Goal: Information Seeking & Learning: Learn about a topic

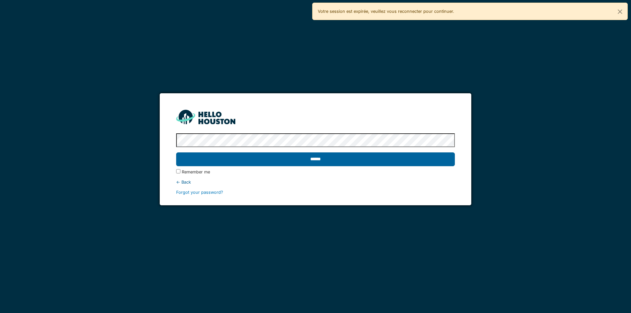
click at [335, 156] on input "******" at bounding box center [315, 159] width 278 height 14
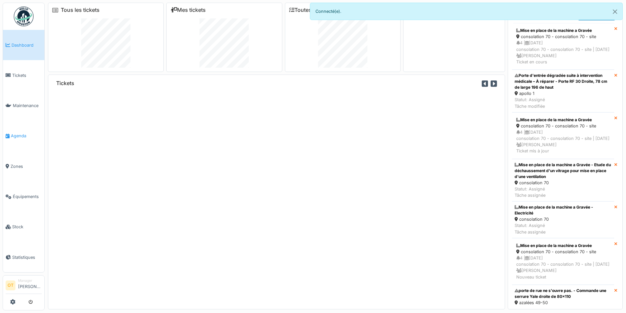
click at [11, 135] on span "Agenda" at bounding box center [26, 136] width 31 height 6
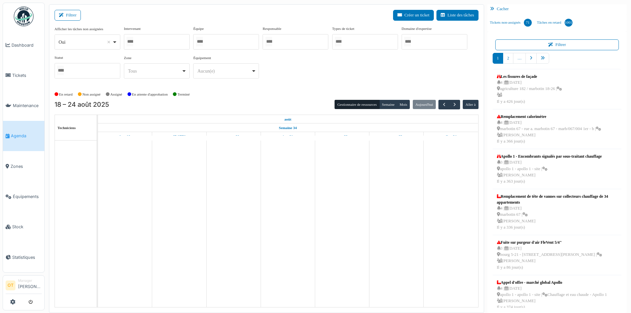
click at [116, 42] on div "Oui Remove item" at bounding box center [87, 42] width 60 height 10
select select "**"
click at [150, 39] on div at bounding box center [157, 41] width 66 height 15
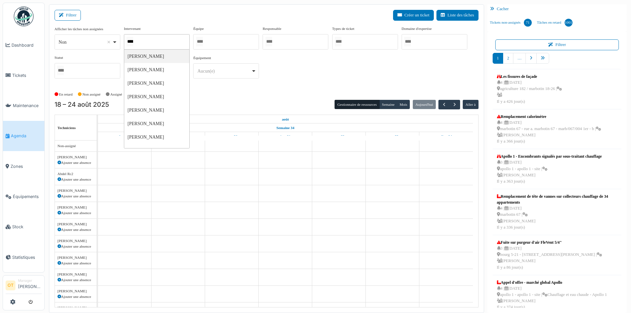
type input "*****"
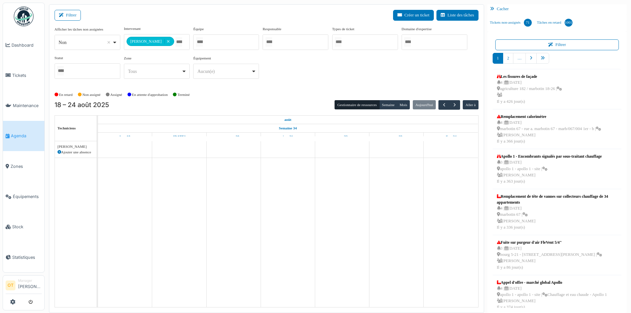
click at [421, 79] on div "**********" at bounding box center [267, 55] width 424 height 58
click at [389, 109] on button "Semaine" at bounding box center [388, 104] width 18 height 9
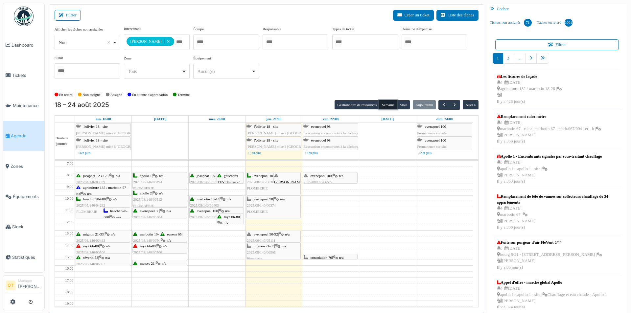
click at [230, 179] on div "gaucheret 132-136 (rue) / thomas 8-12 | n/a 2025/08/146/06526 Vérification de l…" at bounding box center [230, 204] width 26 height 63
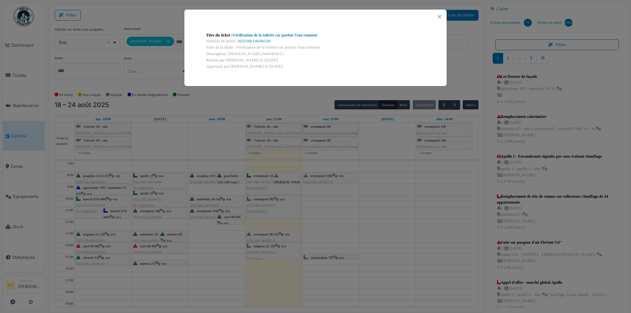
click at [225, 188] on div "Titre du ticket : Vérification de la toilette car parfois l'eau remonte Numéro …" at bounding box center [315, 156] width 631 height 313
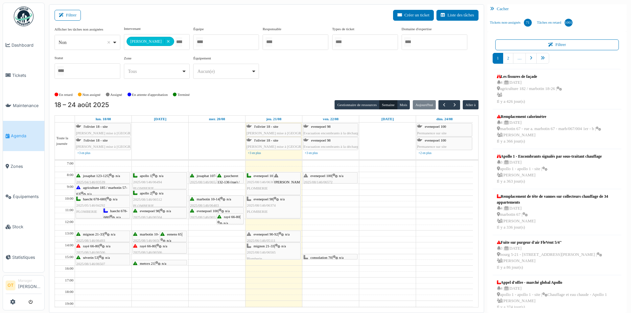
click at [205, 176] on span "josaphat 107-115" at bounding box center [209, 176] width 25 height 4
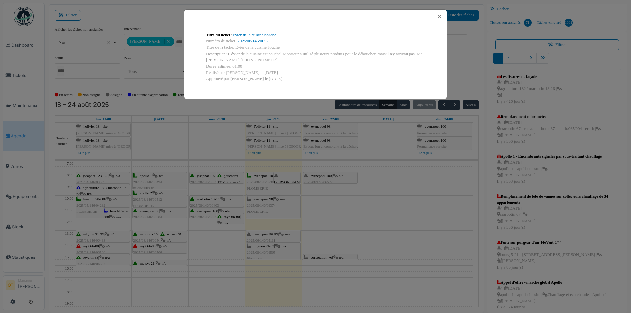
click at [205, 192] on div "Titre du ticket : Evier de la cuisine bouché Numéro de ticket : 2025/08/146/065…" at bounding box center [315, 156] width 631 height 313
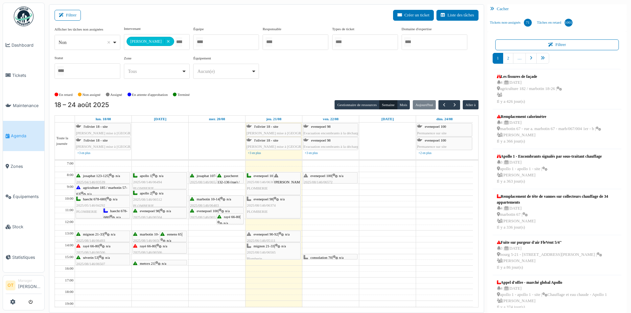
click at [205, 203] on span "2025/08/146/06403" at bounding box center [204, 205] width 29 height 4
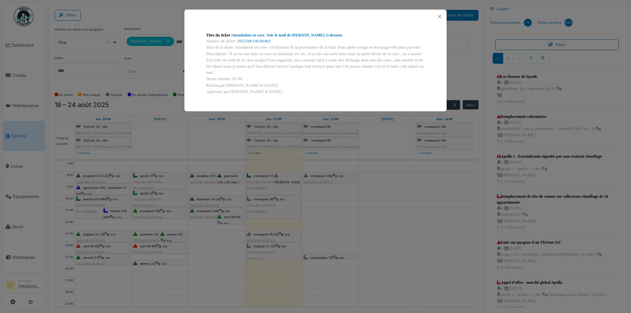
click at [205, 213] on div "Titre du ticket : Inondation en cave. Voir le mail de Cédric ci-dessous Numéro …" at bounding box center [315, 156] width 631 height 313
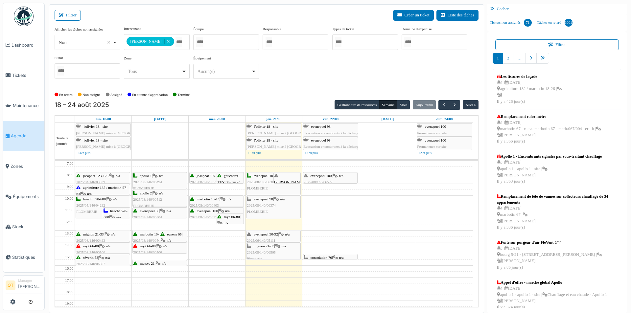
click at [210, 214] on div "evenepoel 100 | n/a 2025/08/146/06524 Fuite d'eau dans la chasse du wc" at bounding box center [216, 217] width 53 height 19
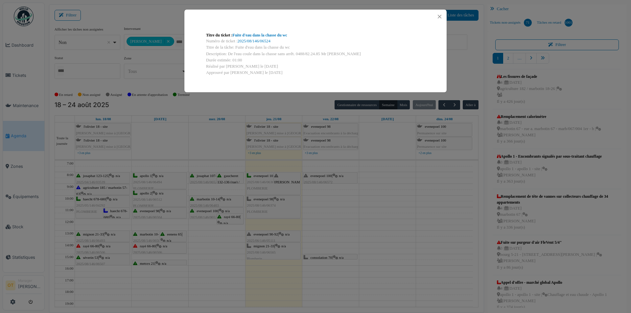
click at [210, 214] on div "Titre du ticket : Fuite d'eau dans la chasse du wc Numéro de ticket : 2025/08/1…" at bounding box center [315, 156] width 631 height 313
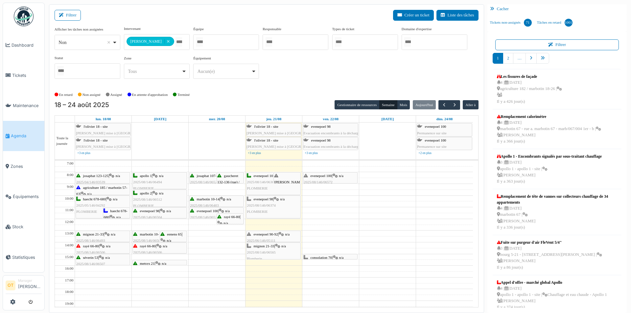
click at [210, 214] on div "evenepoel 100 | n/a 2025/08/146/06524 Fuite d'eau dans la chasse du wc" at bounding box center [216, 217] width 53 height 19
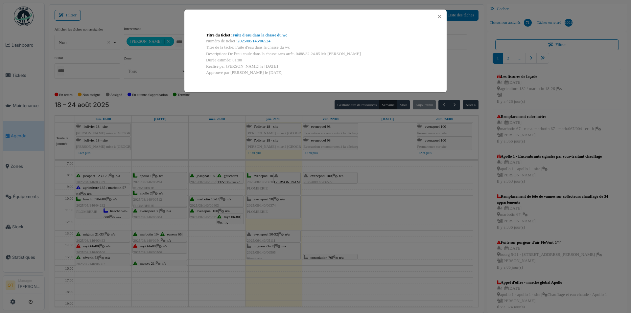
click at [210, 214] on div "Titre du ticket : Fuite d'eau dans la chasse du wc Numéro de ticket : 2025/08/1…" at bounding box center [315, 156] width 631 height 313
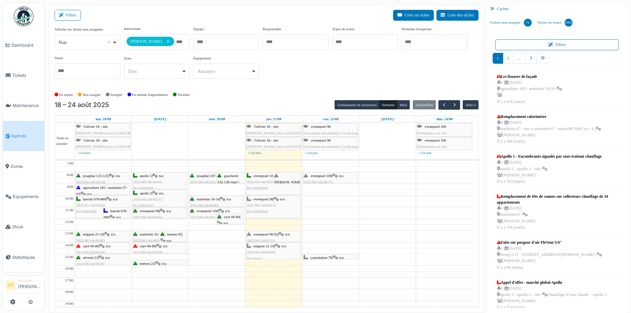
click at [230, 219] on div "rayé 66-80 | n/a 2025/08/146/06551 Remplacement du robinet de la cuisine" at bounding box center [230, 236] width 26 height 44
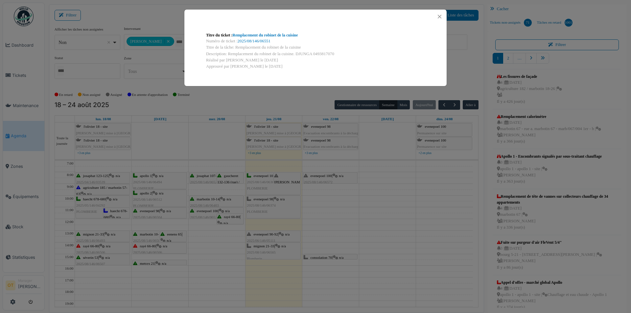
drag, startPoint x: 224, startPoint y: 234, endPoint x: 226, endPoint y: 230, distance: 4.1
click at [223, 234] on div "Titre du ticket : Remplacement du robinet de la cuisine Numéro de ticket : 2025…" at bounding box center [315, 156] width 631 height 313
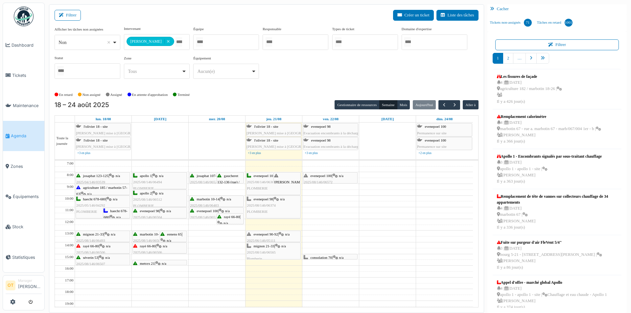
click at [296, 178] on div "thomas 4 | n/a 2025/08/146/06576 Fuite robinet cuisine et salle de bain" at bounding box center [287, 198] width 26 height 51
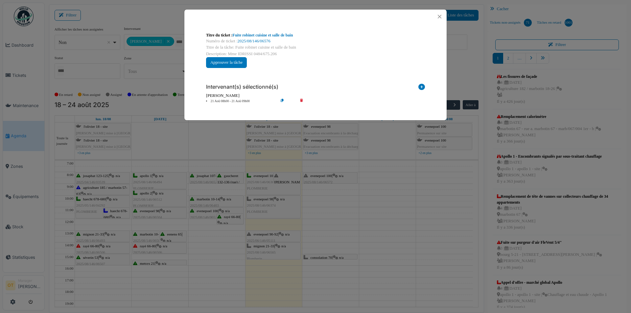
click at [268, 197] on div "Titre du ticket : Fuite robinet cuisine et salle de bain Numéro de ticket : 202…" at bounding box center [315, 156] width 631 height 313
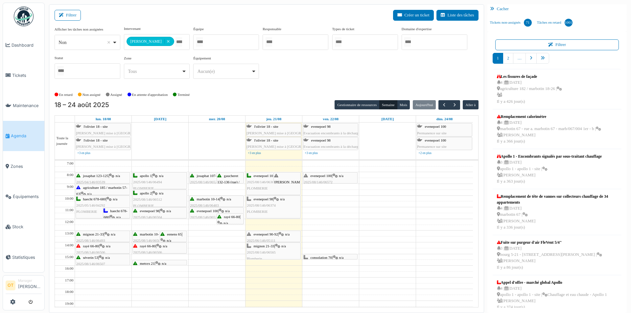
click at [269, 207] on span "2025/08/146/06374" at bounding box center [261, 205] width 29 height 4
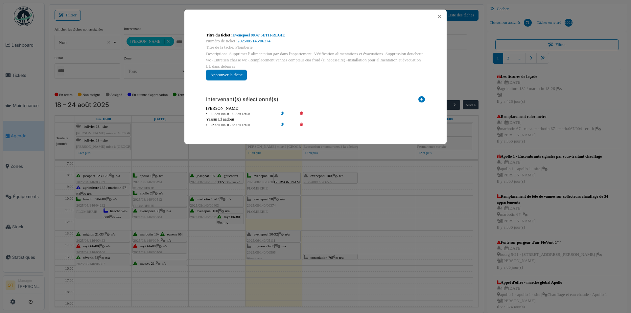
click at [273, 223] on div "Titre du ticket : Evenepoel 98.47 5ETH-REGIE Numéro de ticket : 2025/08/146/063…" at bounding box center [315, 156] width 631 height 313
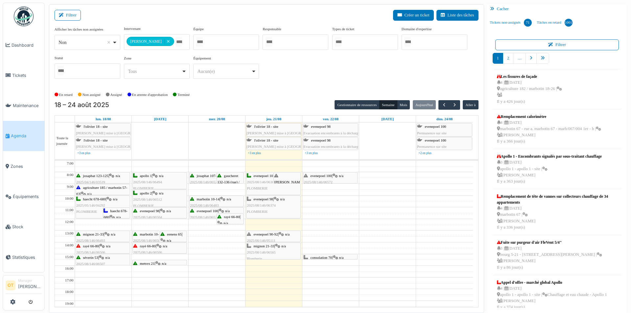
click at [274, 253] on span "2025/08/146/06565" at bounding box center [261, 252] width 29 height 4
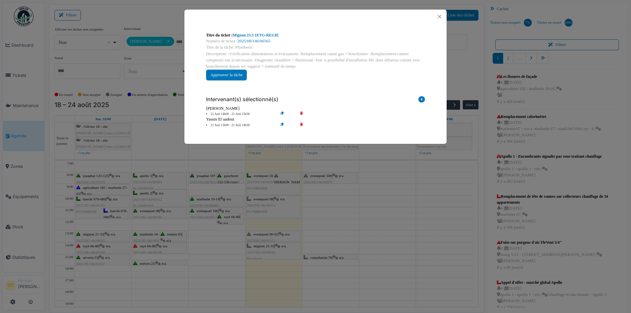
click at [277, 215] on div "Titre du ticket : Mignon 23.3 1ETG-REGIE Numéro de ticket : 2025/08/146/06565 T…" at bounding box center [315, 156] width 631 height 313
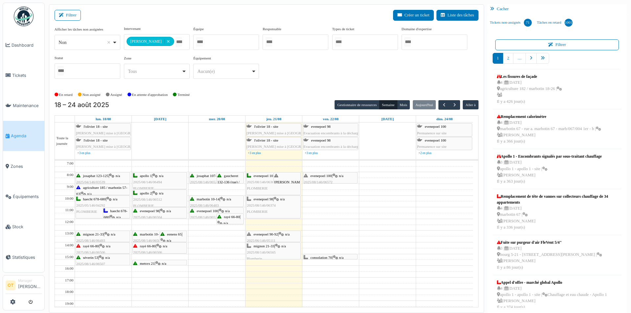
click at [269, 239] on span "2025/06/146/05111" at bounding box center [261, 241] width 29 height 4
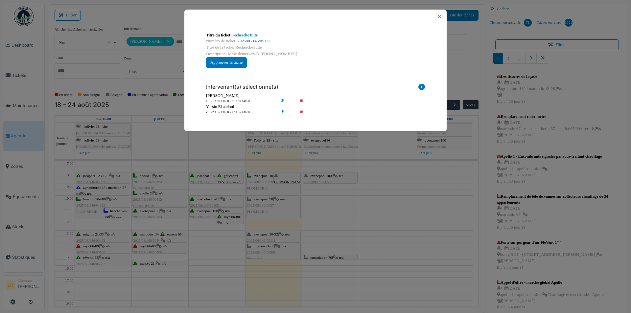
click at [274, 223] on div "Titre du ticket : recherche fuite Numéro de ticket : 2025/06/146/05111 Titre de…" at bounding box center [315, 156] width 631 height 313
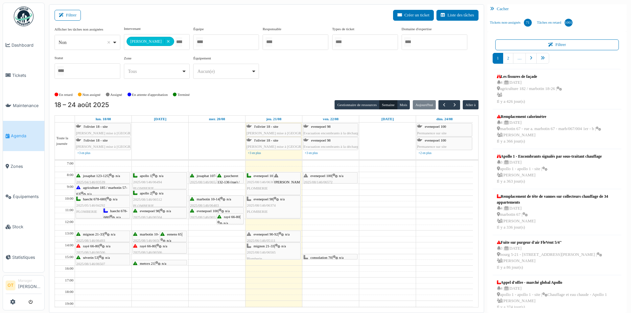
click at [166, 250] on div "rayé 66-80 | n/a 2025/08/146/06506 Vérification provenance odeur de gaz dans l'…" at bounding box center [159, 262] width 53 height 38
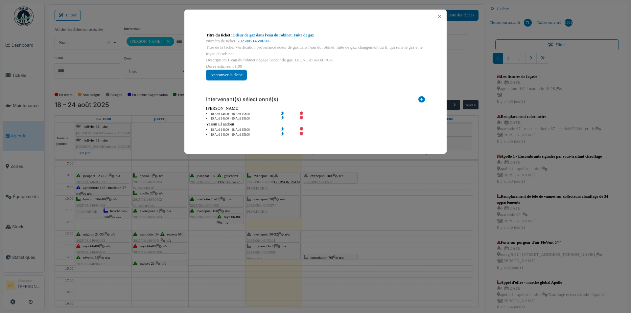
click at [173, 276] on div "Titre du ticket : Odeur de gaz dans l'eau du robinet. Fuite de gaz Numéro de ti…" at bounding box center [315, 156] width 631 height 313
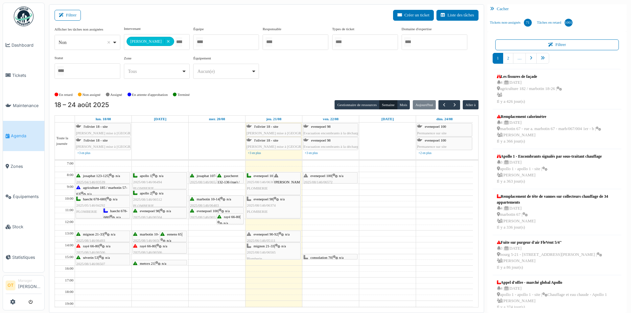
click at [168, 262] on div "metsys 21 | n/a 2025/08/146/06536 La chasse qui coule" at bounding box center [159, 270] width 53 height 19
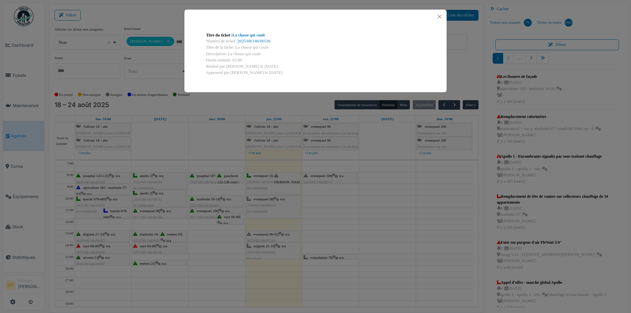
click at [168, 262] on div "Titre du ticket : La chasse qui coule Numéro de ticket : 2025/08/146/06536 Titr…" at bounding box center [315, 156] width 631 height 313
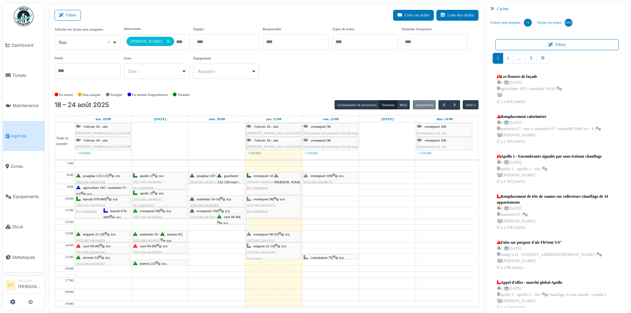
click at [155, 200] on span "2025/08/146/06512" at bounding box center [147, 199] width 29 height 4
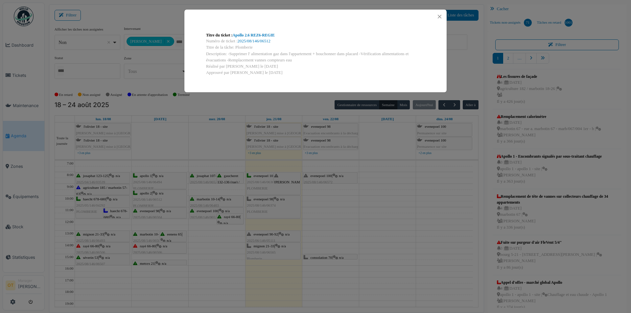
click at [166, 201] on div "Titre du ticket : Apollo 2.6 REZ6-REGIE Numéro de ticket : 2025/08/146/06512 Ti…" at bounding box center [315, 156] width 631 height 313
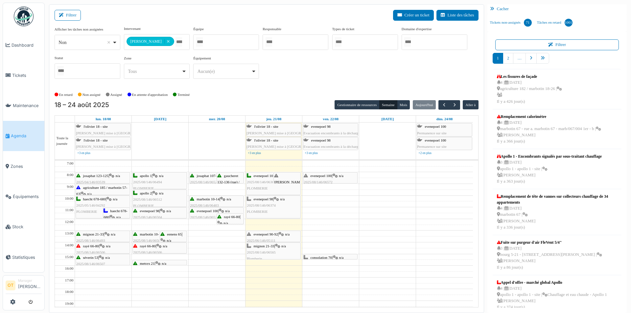
click at [200, 178] on div "josaphat 107-115 | n/a 2025/08/146/06520 Evier de la cuisine bouché" at bounding box center [216, 182] width 53 height 19
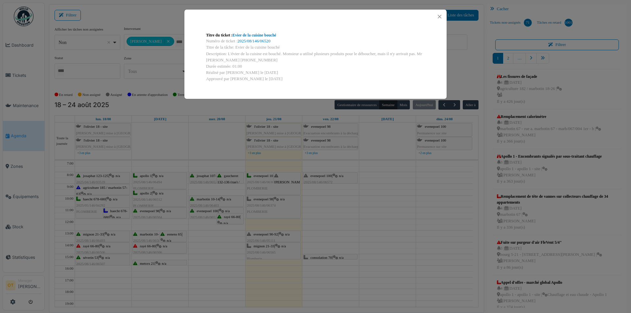
click at [205, 195] on div "Titre du ticket : Evier de la cuisine bouché Numéro de ticket : 2025/08/146/065…" at bounding box center [315, 156] width 631 height 313
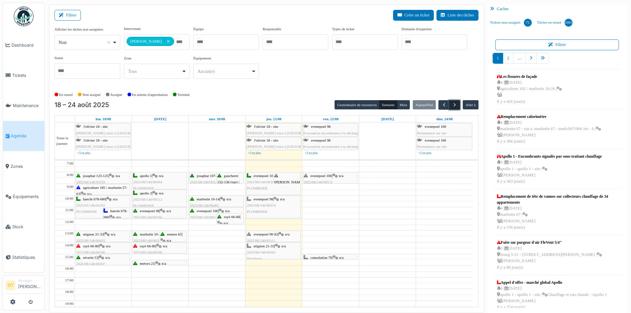
click at [451, 104] on button "button" at bounding box center [454, 105] width 11 height 10
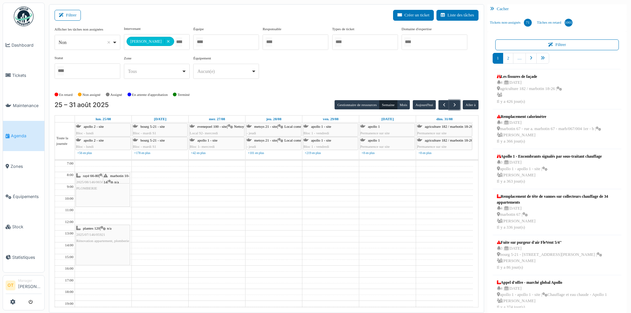
click at [108, 253] on div "plantes 120 | n/a 2025/07/146/05921 Rénovation appartement, plomberie" at bounding box center [103, 245] width 54 height 40
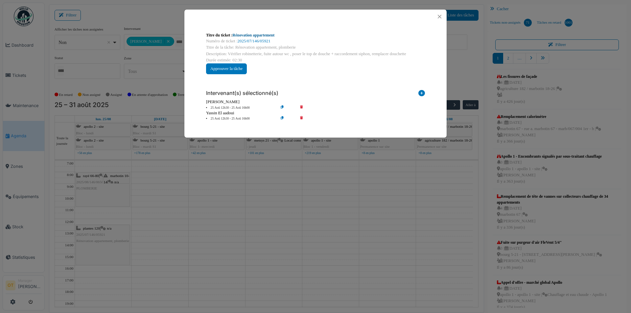
click at [265, 34] on link "Rénovation appartement" at bounding box center [254, 35] width 42 height 5
click at [206, 179] on div "Titre du ticket : Rénovation appartement Numéro de ticket : 2025/07/146/05921 T…" at bounding box center [315, 156] width 631 height 313
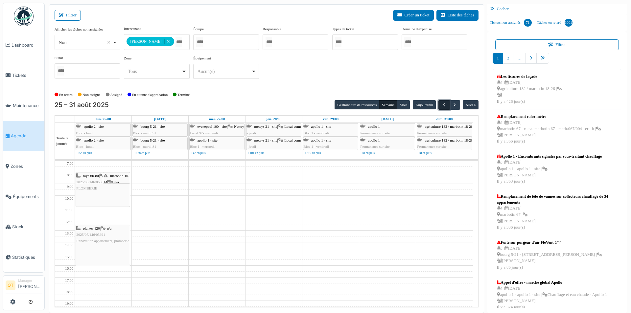
click at [442, 102] on span "button" at bounding box center [444, 105] width 6 height 6
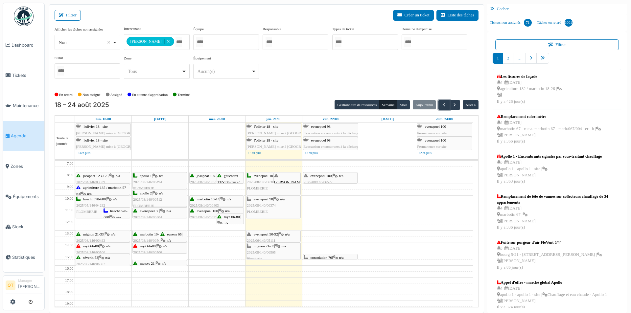
click at [332, 174] on span "evenepoel 100" at bounding box center [320, 176] width 21 height 4
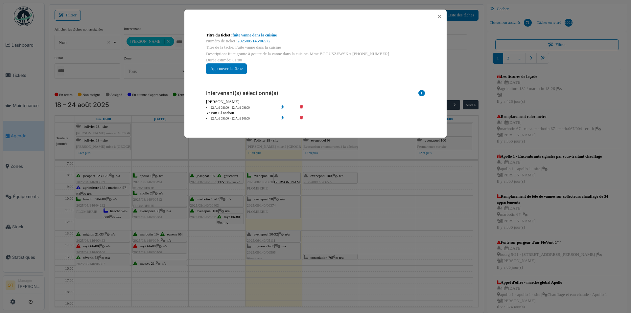
click at [336, 253] on div "Titre du ticket : fuite vanne dans la cuisine Numéro de ticket : 2025/08/146/06…" at bounding box center [315, 156] width 631 height 313
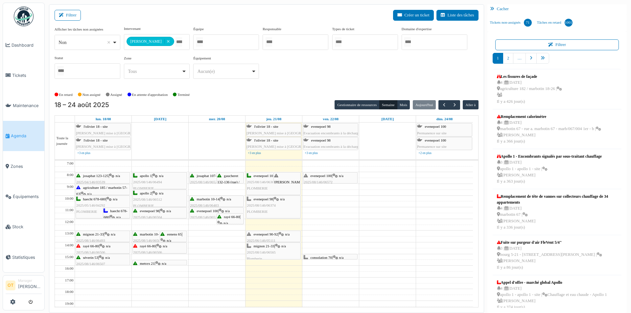
click at [329, 258] on div at bounding box center [330, 259] width 54 height 3
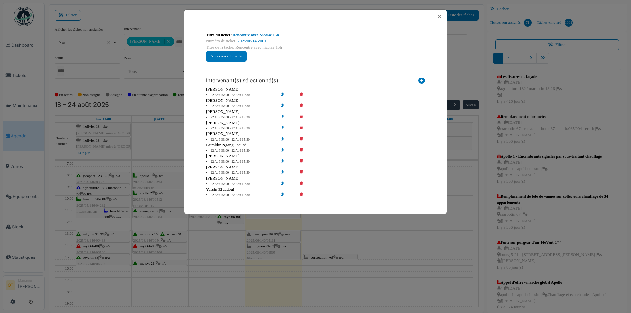
click at [327, 232] on div "Titre du ticket : Rencontre avec Nicolae 15h Numéro de ticket : 2025/08/146/061…" at bounding box center [315, 156] width 631 height 313
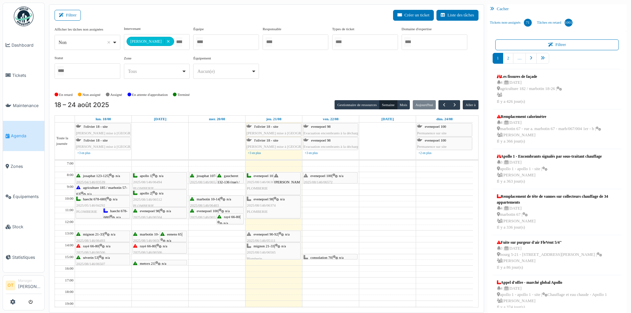
click at [337, 177] on icon at bounding box center [334, 176] width 5 height 4
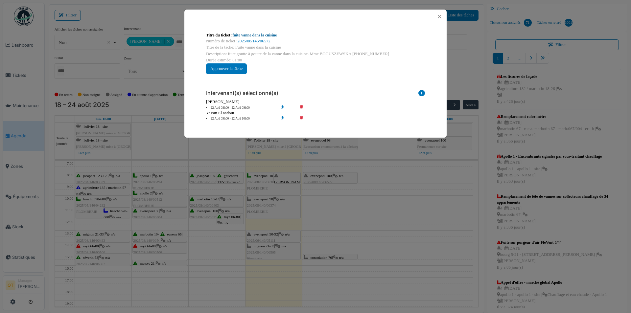
click at [271, 34] on link "fuite vanne dans la cuisine" at bounding box center [255, 35] width 44 height 5
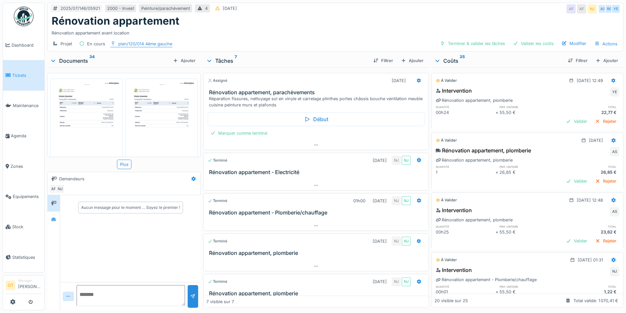
drag, startPoint x: 142, startPoint y: 43, endPoint x: 131, endPoint y: 43, distance: 10.8
click at [131, 43] on div "plan/120/014 4ème gauche" at bounding box center [145, 44] width 54 height 6
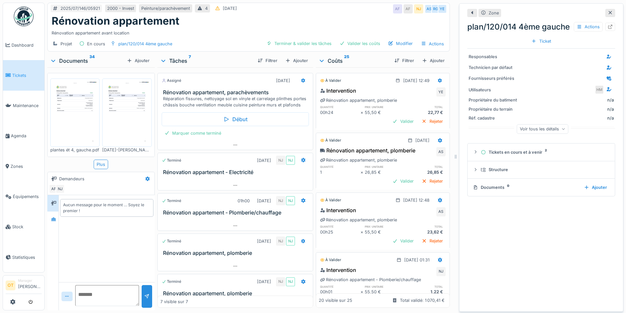
drag, startPoint x: 117, startPoint y: 43, endPoint x: 194, endPoint y: 31, distance: 78.5
click at [177, 34] on div "2025/07/146/05921 2000 - Invest Peinture/parachèvement 4 27/07/2025 AF AF NJ AS…" at bounding box center [248, 27] width 402 height 49
drag, startPoint x: 524, startPoint y: 27, endPoint x: 468, endPoint y: 23, distance: 56.3
click at [468, 23] on div "plan/120/014 4ème gauche Actions" at bounding box center [541, 27] width 148 height 12
copy div "plan/120/014"
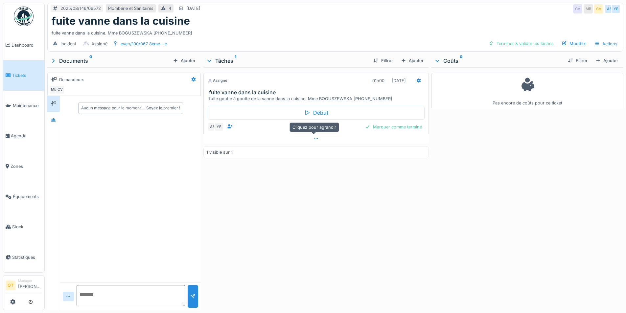
click at [309, 141] on div at bounding box center [315, 139] width 225 height 10
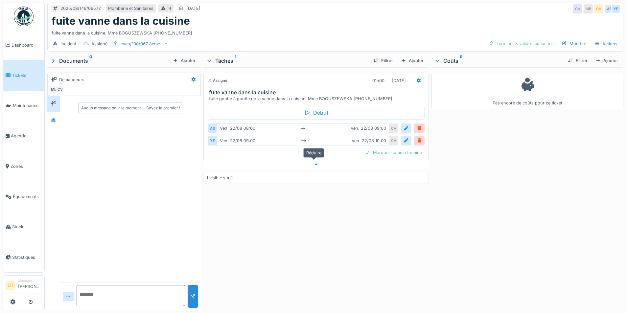
click at [317, 161] on div at bounding box center [315, 165] width 225 height 10
